Goal: Information Seeking & Learning: Understand process/instructions

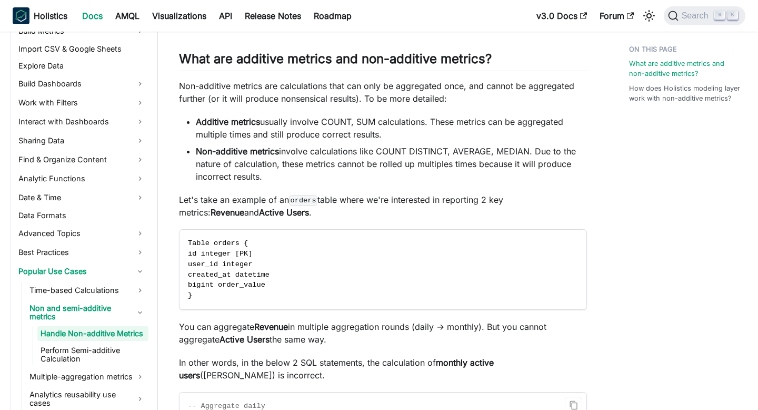
scroll to position [218, 0]
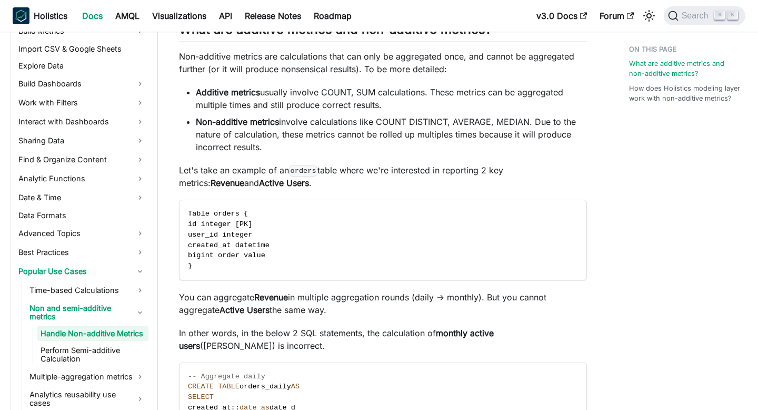
drag, startPoint x: 199, startPoint y: 88, endPoint x: 249, endPoint y: 113, distance: 56.3
click at [249, 113] on ul "Additive metrics usually involve COUNT, SUM calculations. These metrics can be …" at bounding box center [383, 119] width 408 height 67
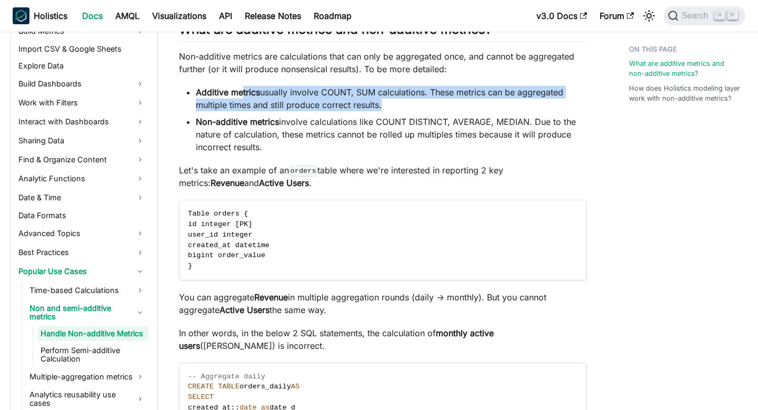
drag, startPoint x: 241, startPoint y: 88, endPoint x: 264, endPoint y: 114, distance: 34.3
click at [264, 114] on ul "Additive metrics usually involve COUNT, SUM calculations. These metrics can be …" at bounding box center [383, 119] width 408 height 67
drag, startPoint x: 265, startPoint y: 115, endPoint x: 310, endPoint y: 149, distance: 56.5
click at [310, 149] on ul "Additive metrics usually involve COUNT, SUM calculations. These metrics can be …" at bounding box center [383, 119] width 408 height 67
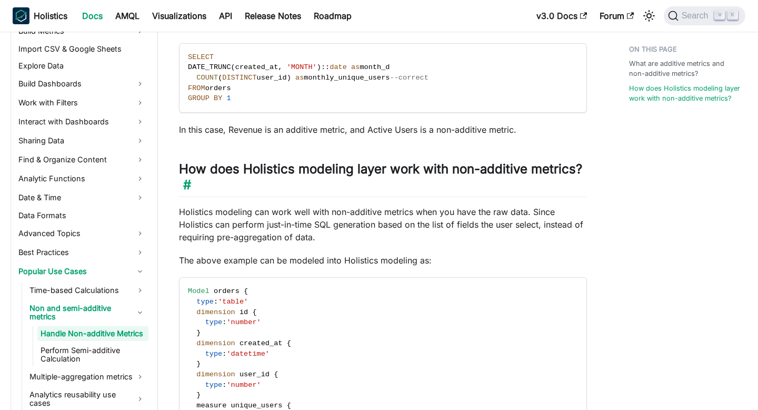
scroll to position [766, 0]
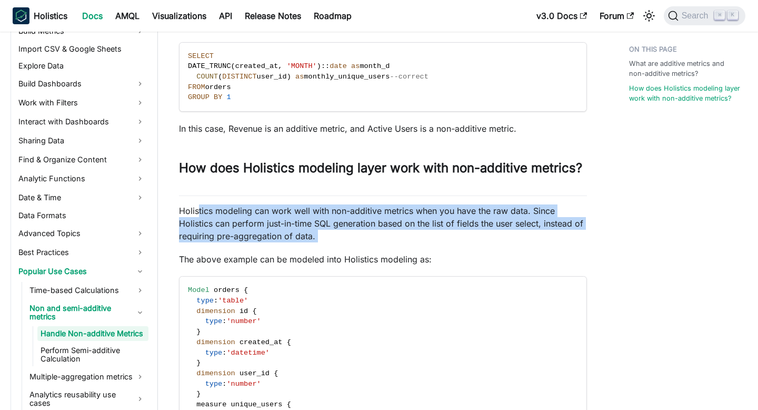
drag, startPoint x: 198, startPoint y: 218, endPoint x: 259, endPoint y: 244, distance: 66.3
click at [259, 244] on div "Handle Non-additive Metrics Knowledge Checkpoint A grasp of these concepts will…" at bounding box center [383, 32] width 408 height 1441
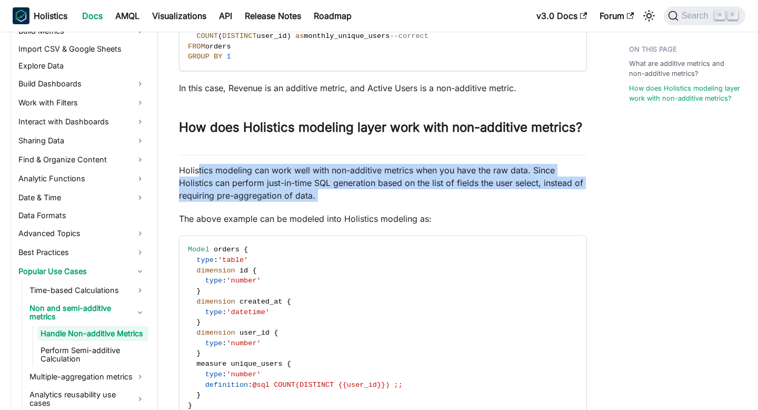
scroll to position [843, 0]
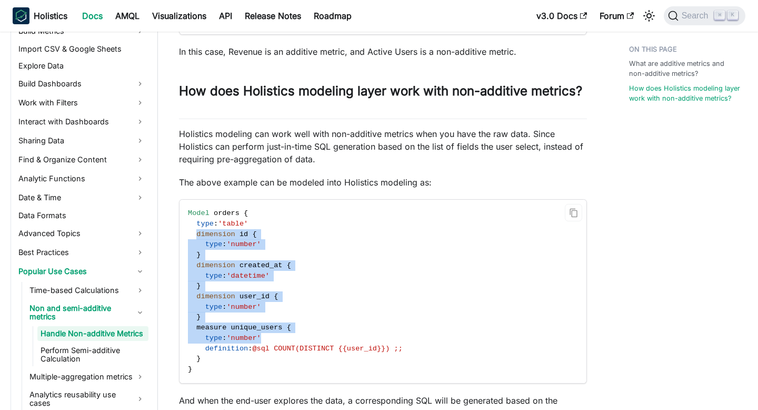
drag, startPoint x: 195, startPoint y: 231, endPoint x: 279, endPoint y: 341, distance: 137.6
click at [278, 340] on code "Model orders { type : 'table' dimension id { type : 'number' } dimension create…" at bounding box center [383, 291] width 407 height 183
click at [279, 341] on code "Model orders { type : 'table' dimension id { type : 'number' } dimension create…" at bounding box center [383, 291] width 407 height 183
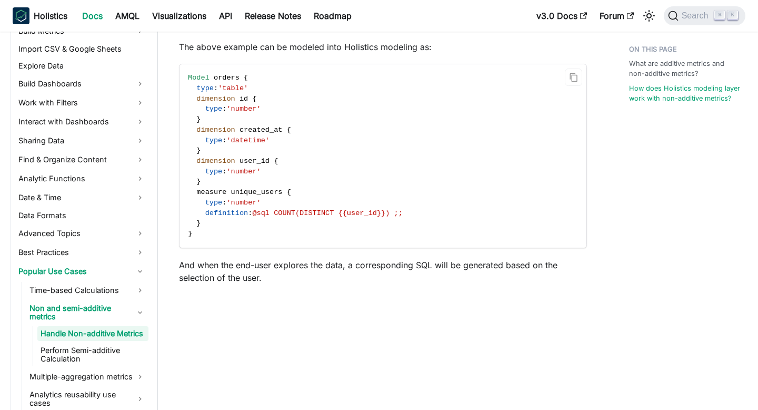
scroll to position [1003, 0]
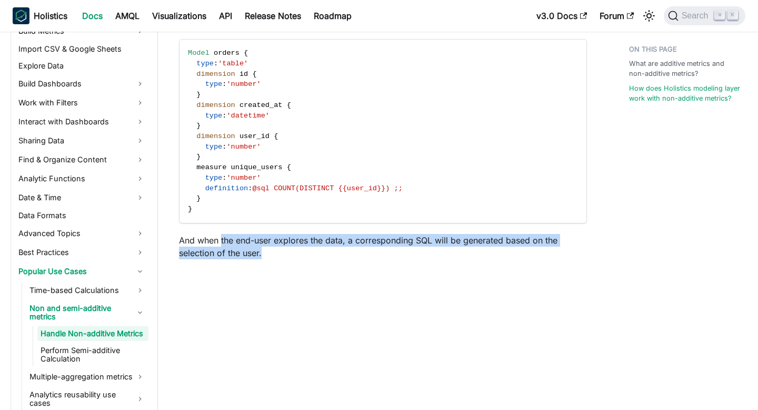
drag, startPoint x: 221, startPoint y: 243, endPoint x: 265, endPoint y: 254, distance: 45.6
click at [265, 254] on p "And when the end-user explores the data, a corresponding SQL will be generated …" at bounding box center [383, 246] width 408 height 25
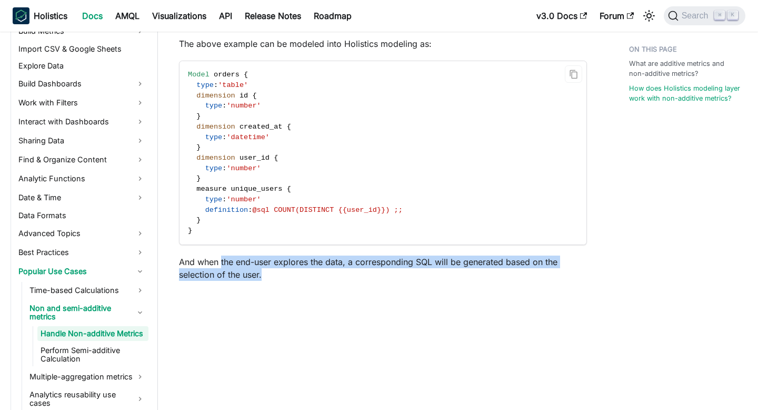
scroll to position [984, 0]
